Goal: Task Accomplishment & Management: Manage account settings

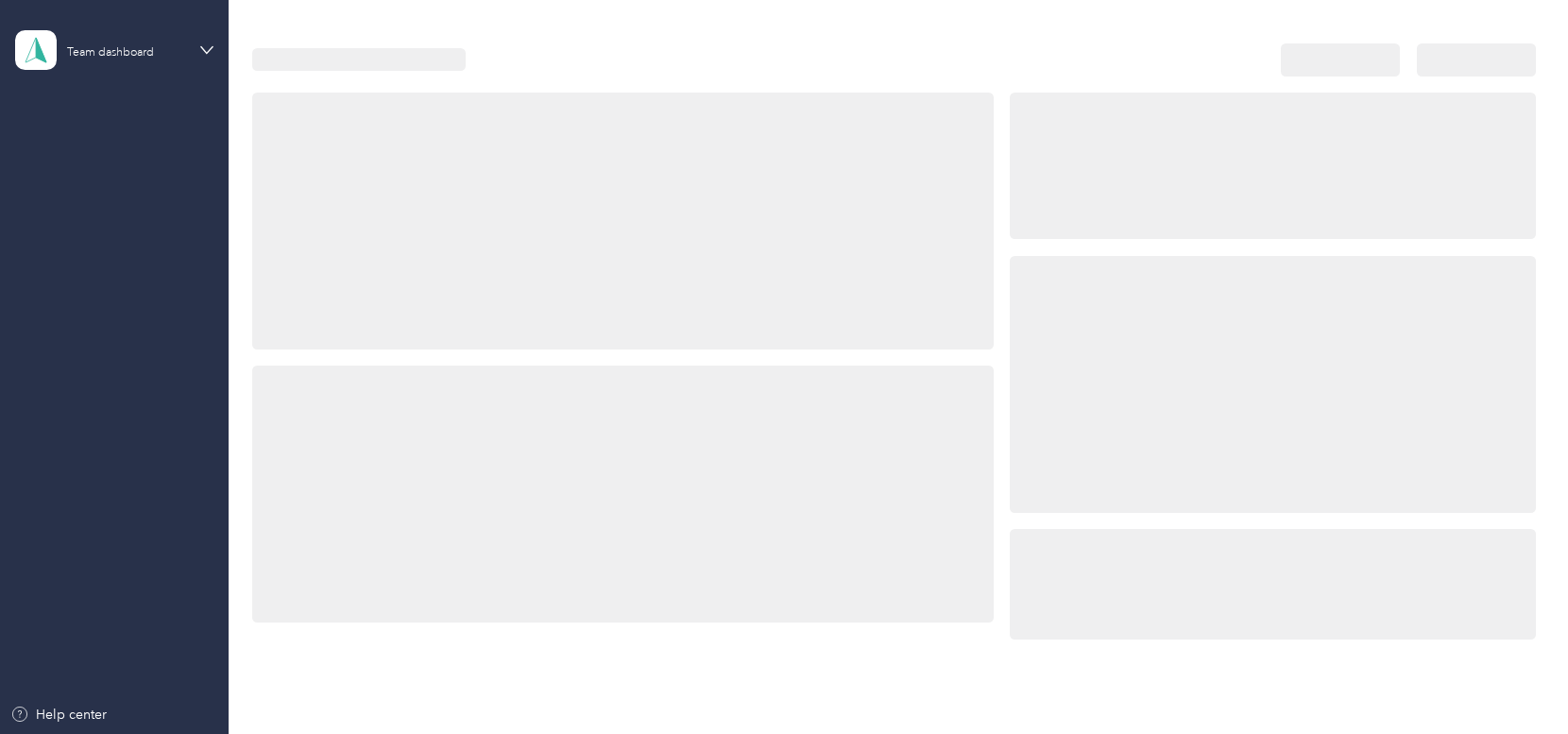
click at [1172, 306] on div at bounding box center [1273, 384] width 525 height 257
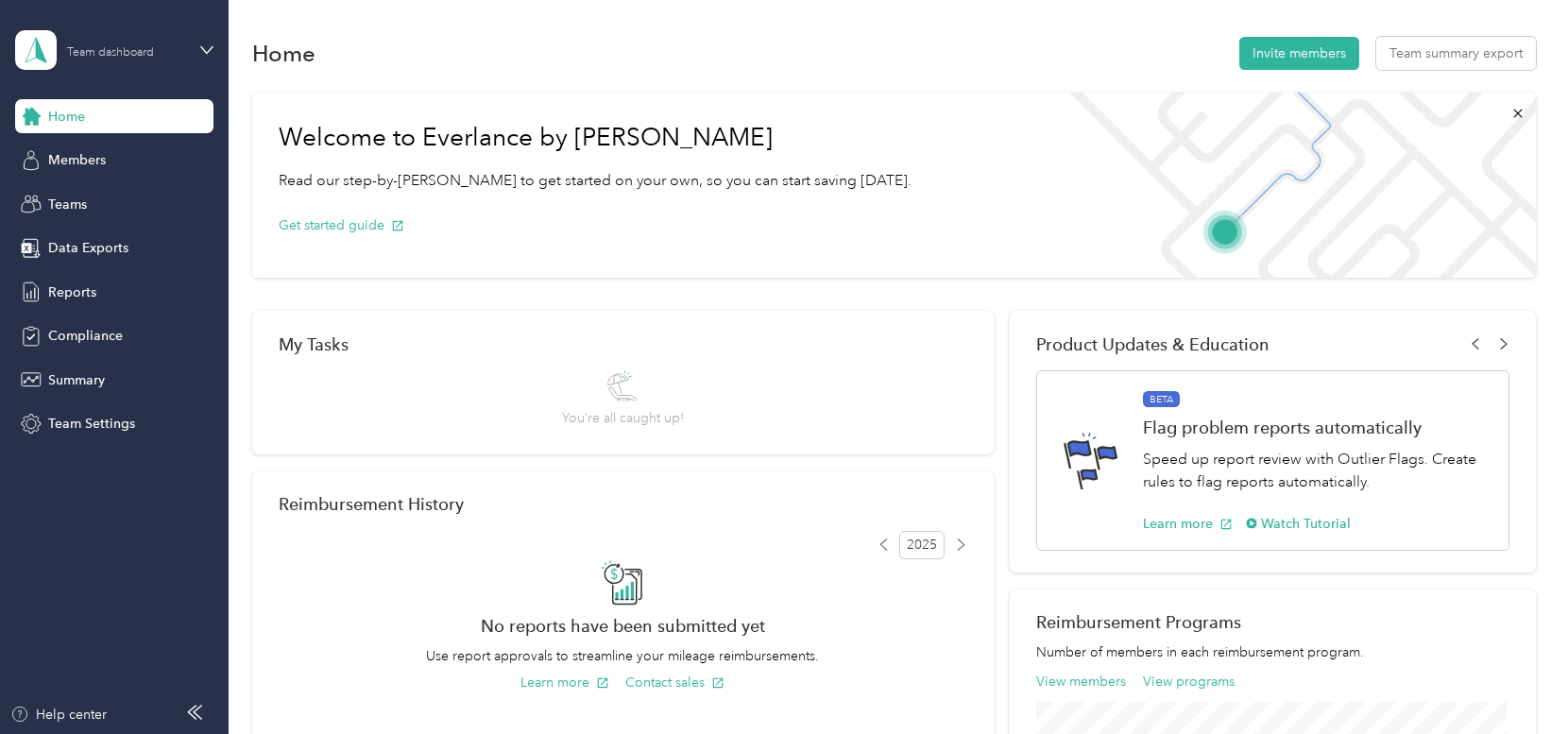
click at [116, 56] on div "Team dashboard" at bounding box center [110, 53] width 87 height 12
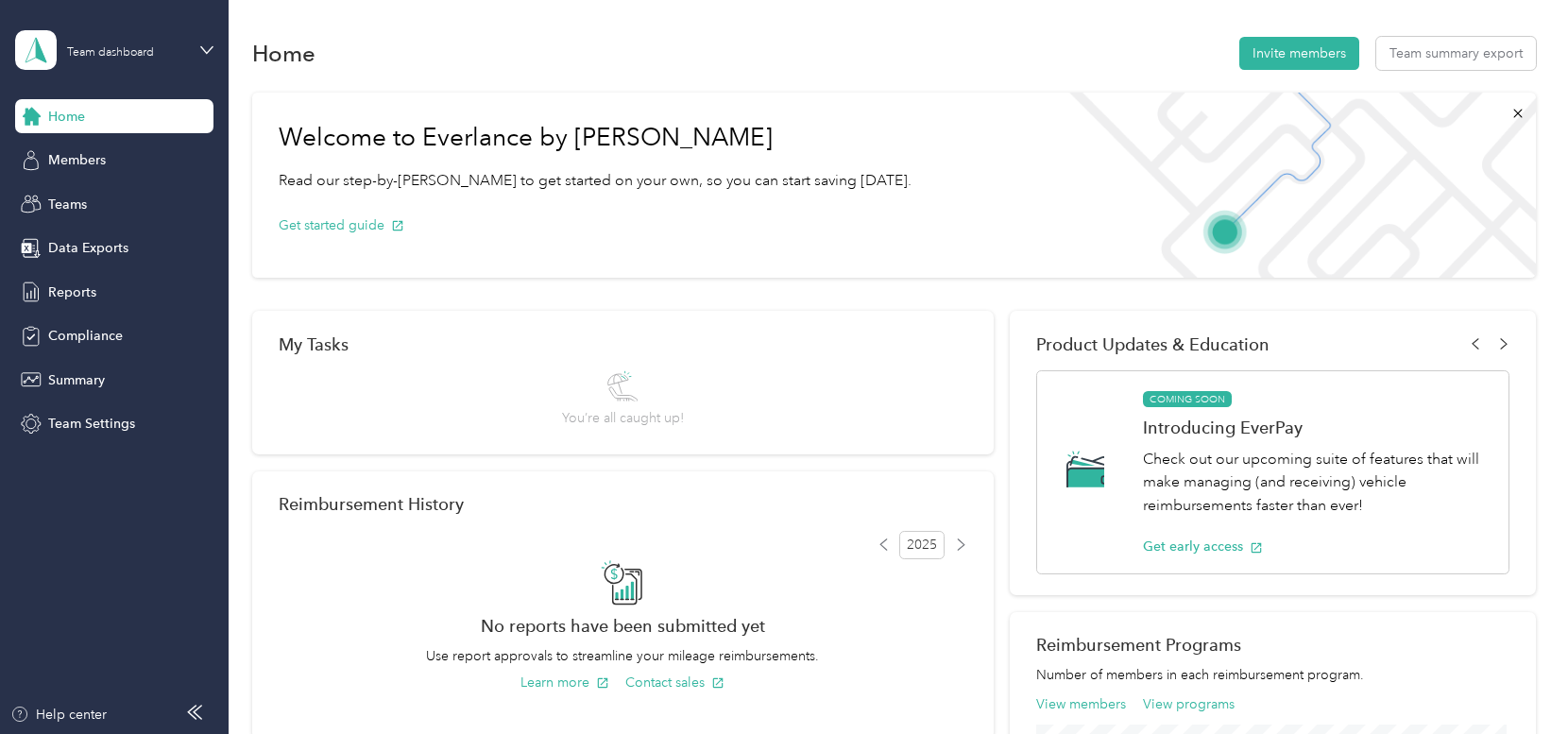
click at [112, 152] on div "Team dashboard" at bounding box center [85, 145] width 104 height 20
click at [94, 420] on span "Team Settings" at bounding box center [91, 424] width 87 height 20
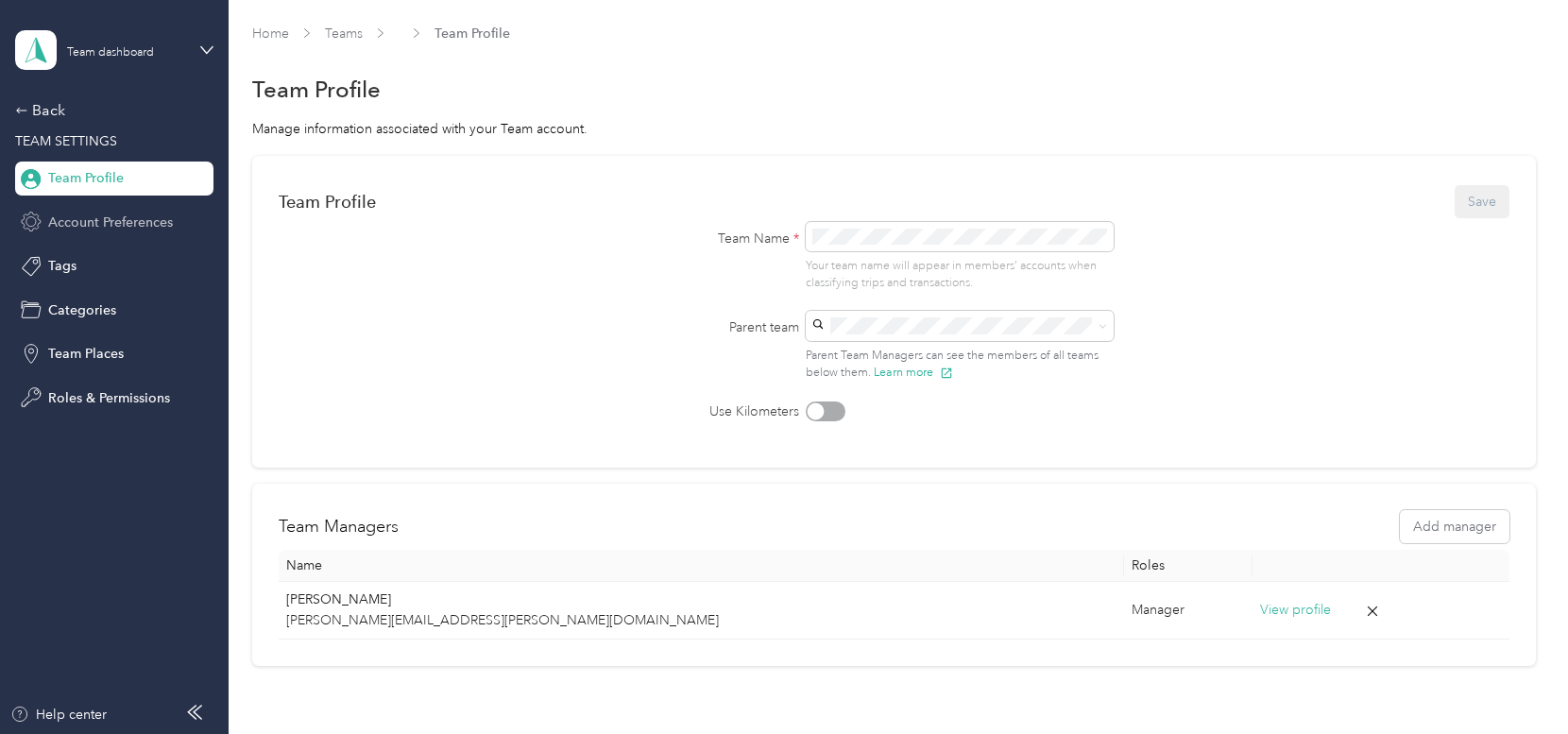
click at [107, 226] on span "Account Preferences" at bounding box center [110, 222] width 125 height 20
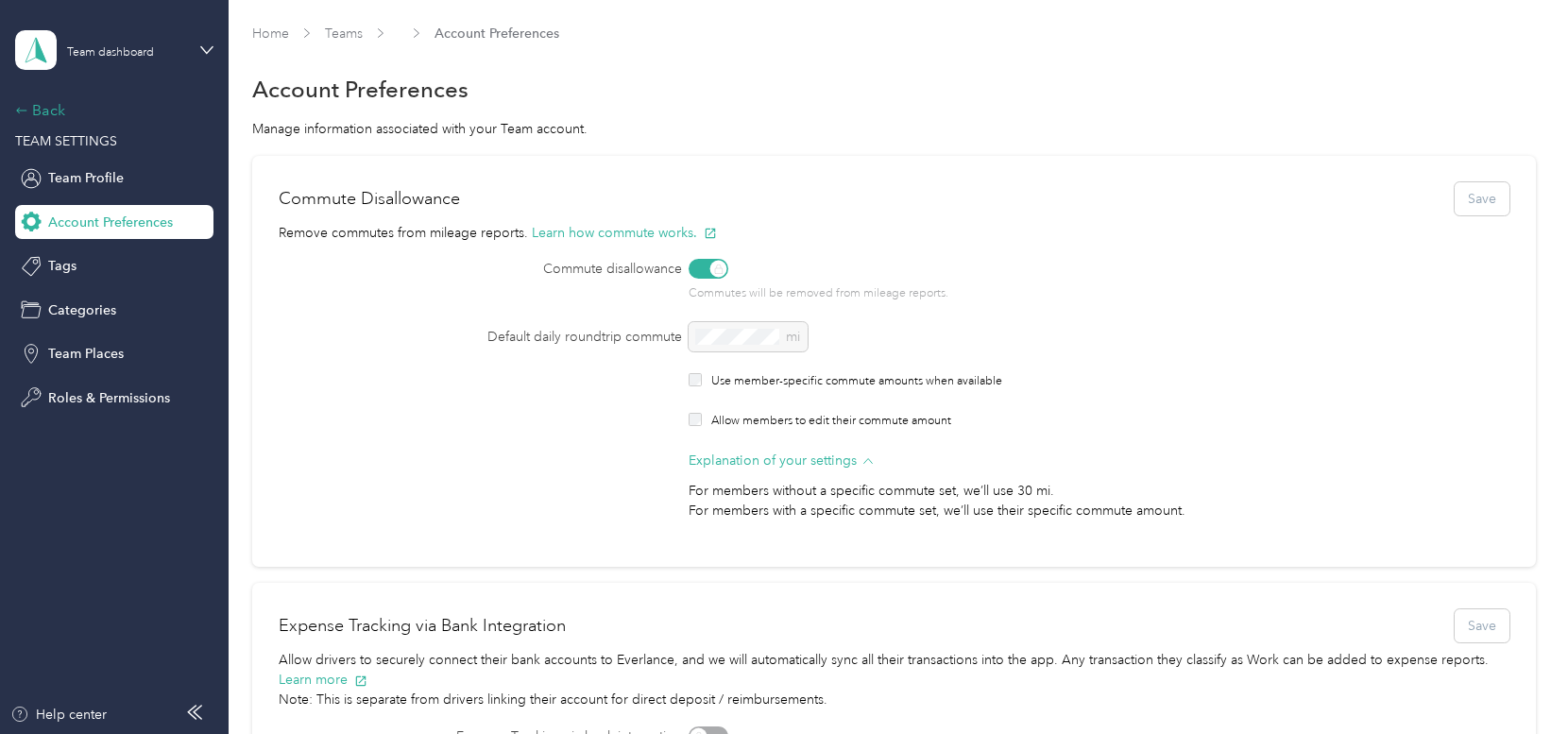
click at [59, 112] on div "Back" at bounding box center [109, 110] width 189 height 23
